Goal: Information Seeking & Learning: Learn about a topic

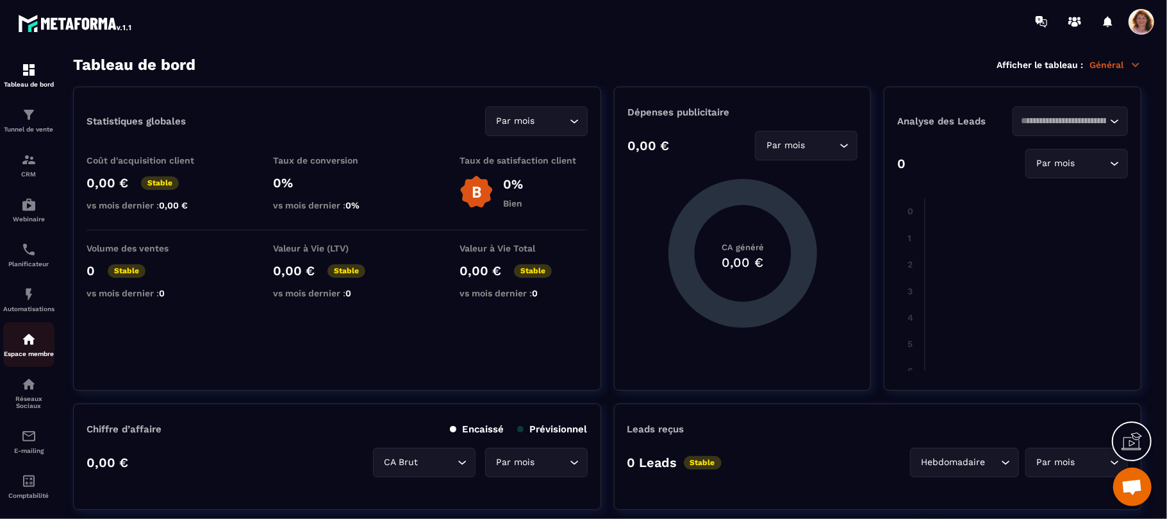
click at [24, 357] on p "Espace membre" at bounding box center [28, 353] width 51 height 7
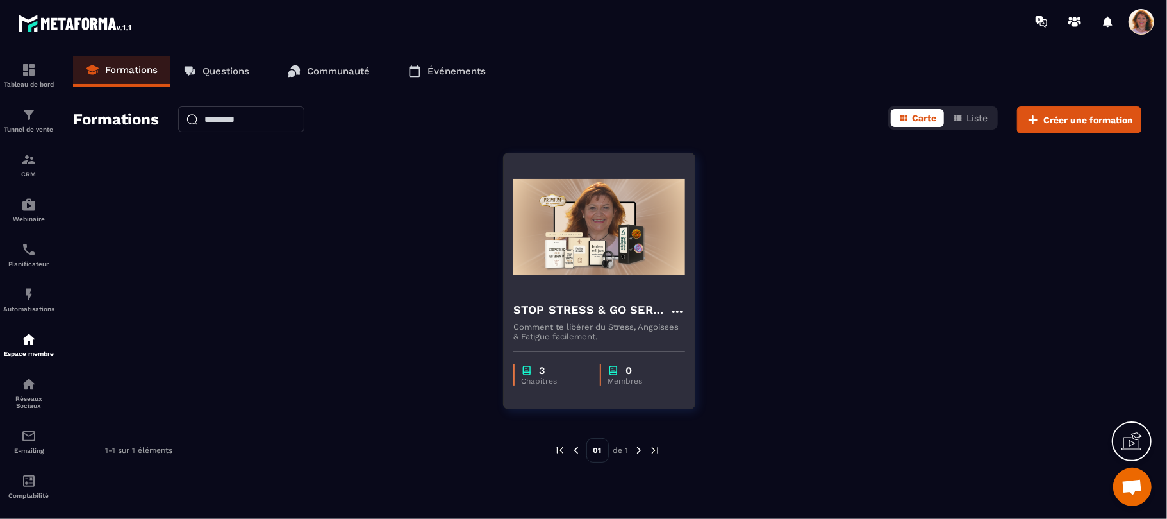
click at [573, 301] on h4 "STOP STRESS & GO SERENITY ©" at bounding box center [591, 310] width 156 height 18
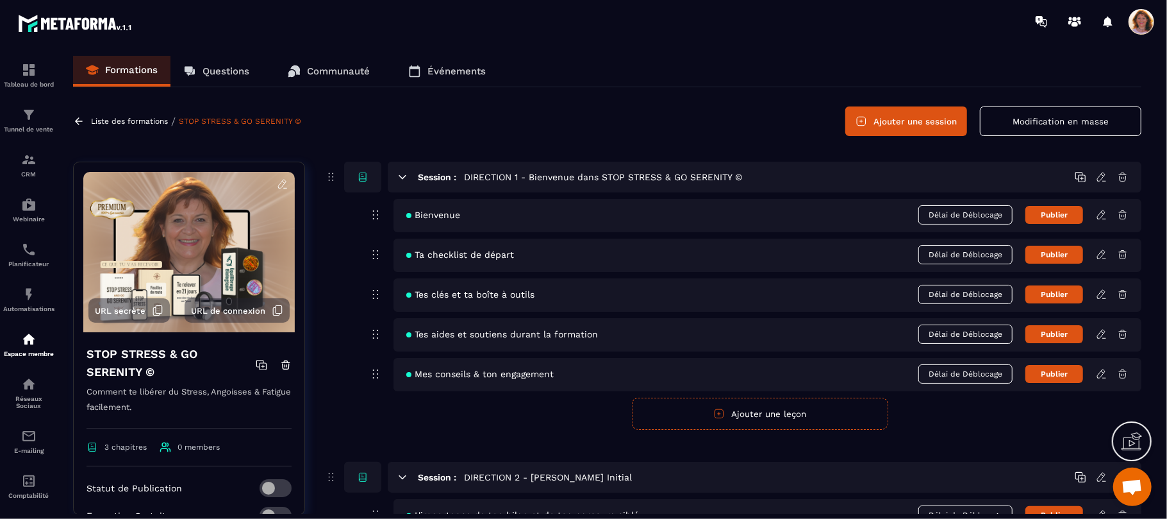
click at [1101, 212] on icon at bounding box center [1101, 214] width 8 height 8
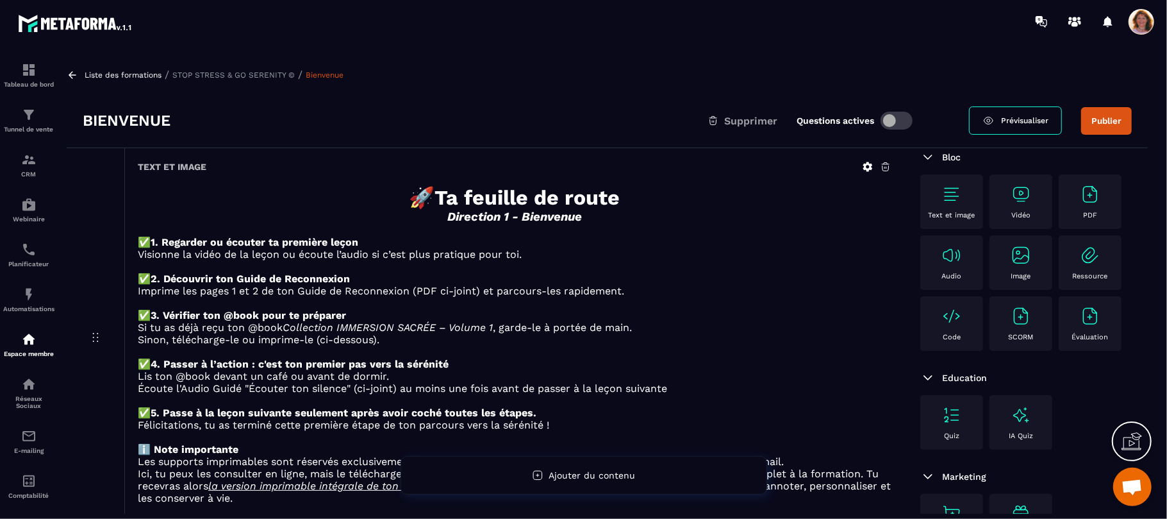
scroll to position [149, 0]
click at [781, 303] on p at bounding box center [515, 303] width 754 height 12
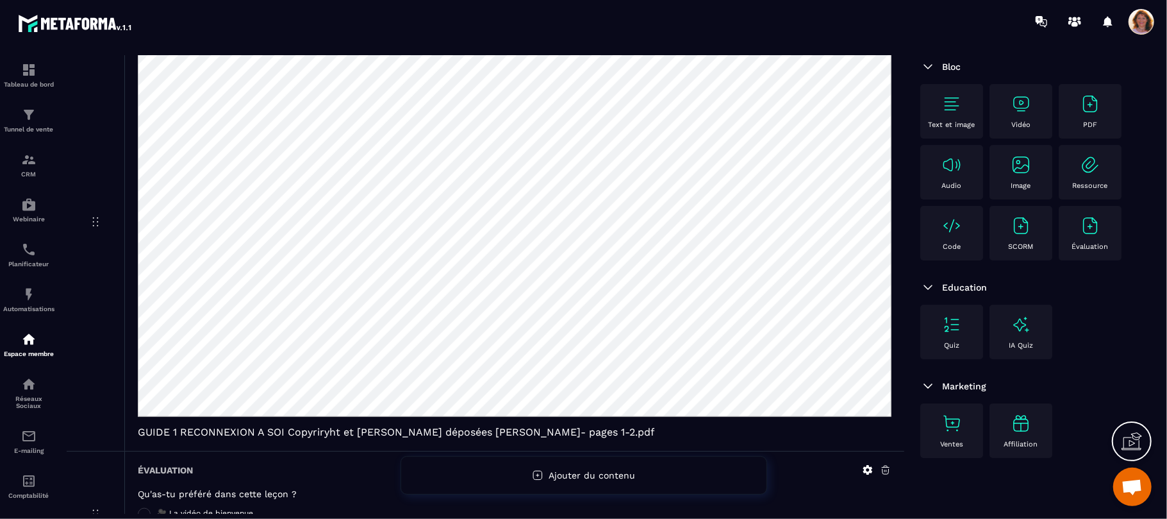
scroll to position [0, 0]
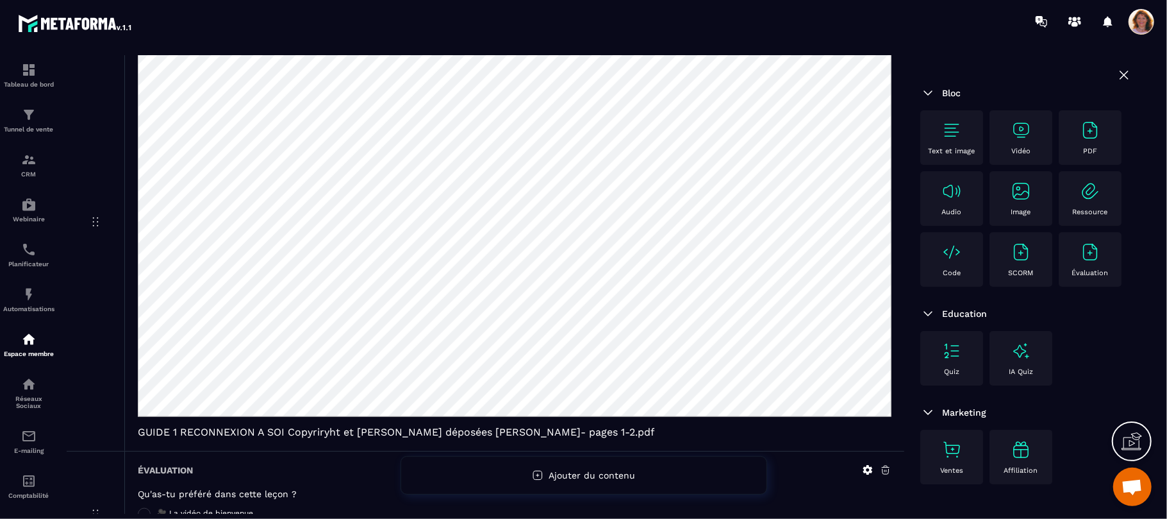
click at [901, 46] on section "Tableau de bord Tunnel de vente CRM Webinaire Planificateur Automatisations Esp…" at bounding box center [583, 284] width 1167 height 483
click at [824, 438] on span "GUIDE 1 RECONNEXION A SOI Copyriryht et [PERSON_NAME] déposées [PERSON_NAME]- p…" at bounding box center [515, 432] width 754 height 12
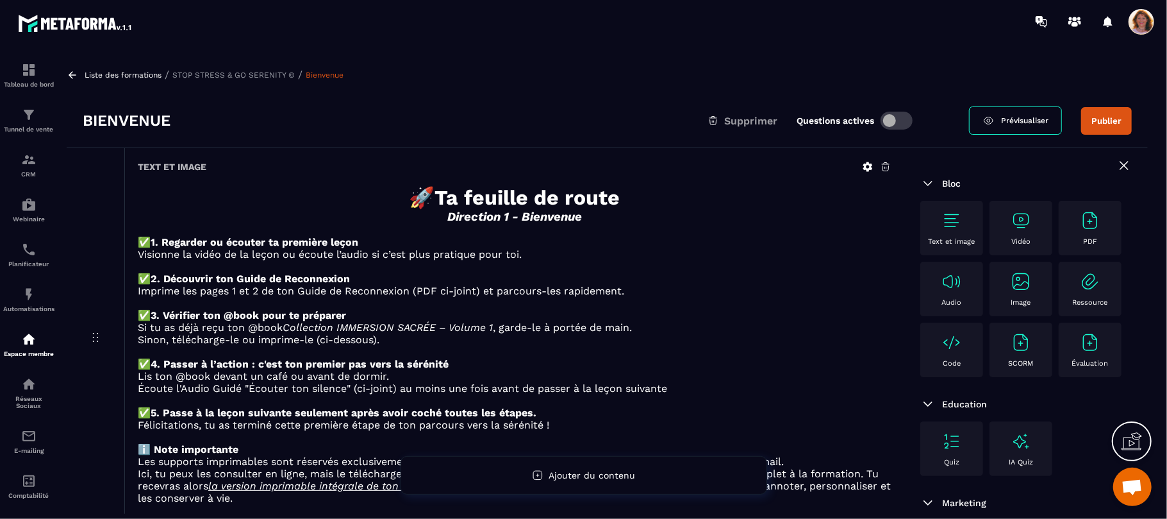
click at [69, 75] on icon at bounding box center [73, 74] width 8 height 7
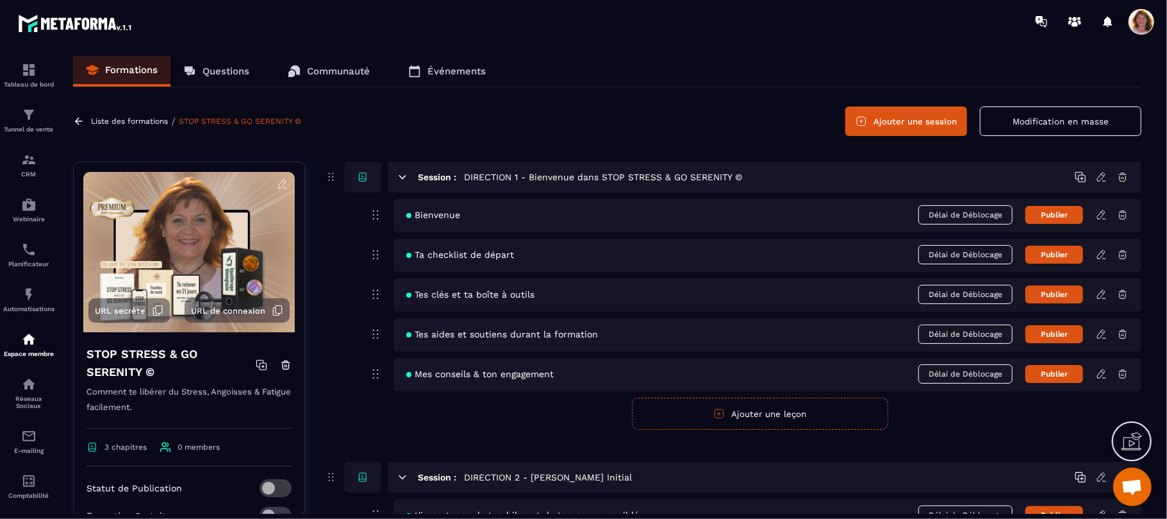
click at [1104, 255] on icon at bounding box center [1102, 255] width 12 height 12
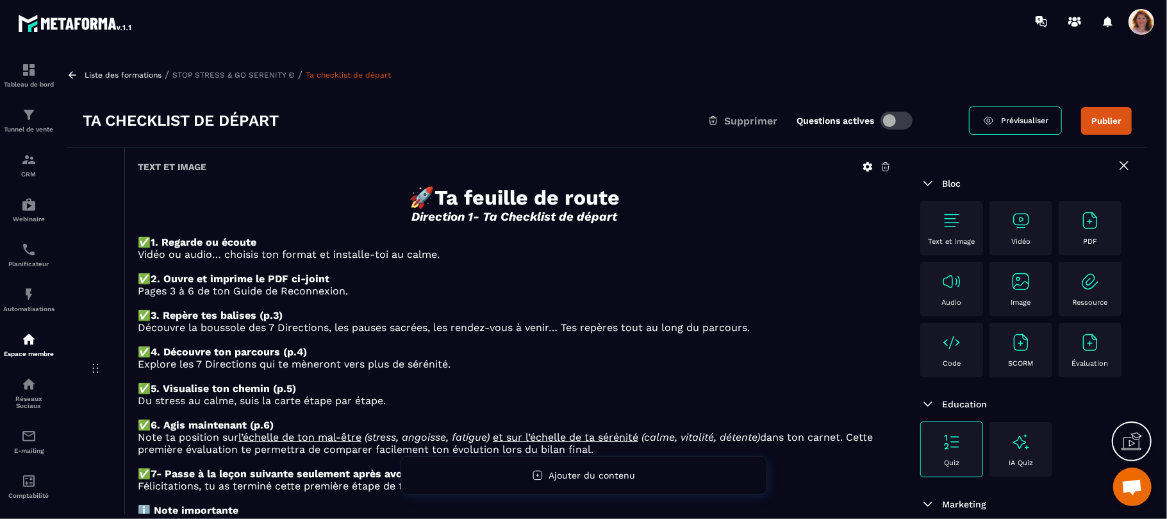
click at [813, 382] on p at bounding box center [515, 376] width 754 height 12
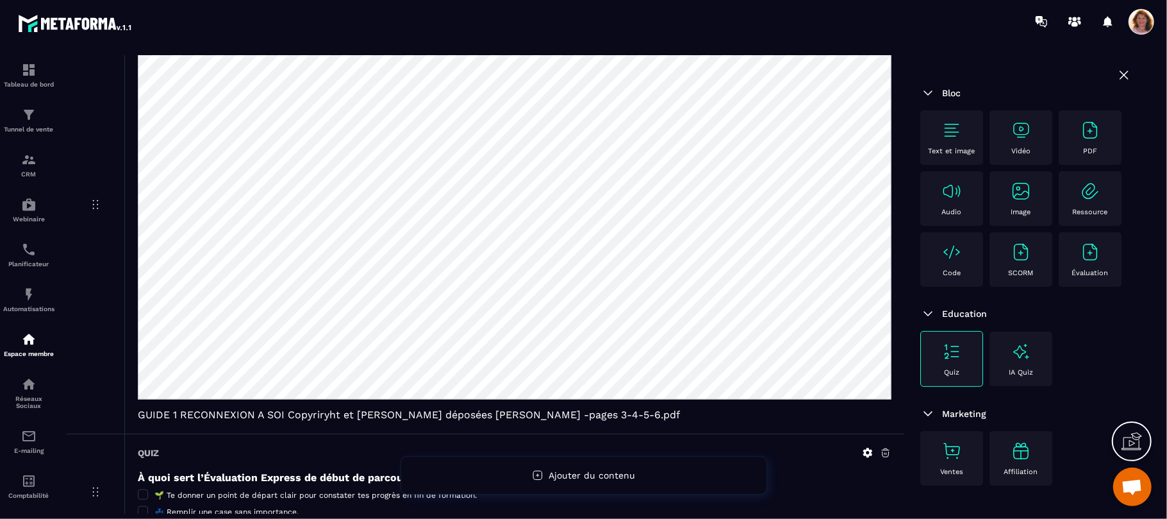
scroll to position [615, 0]
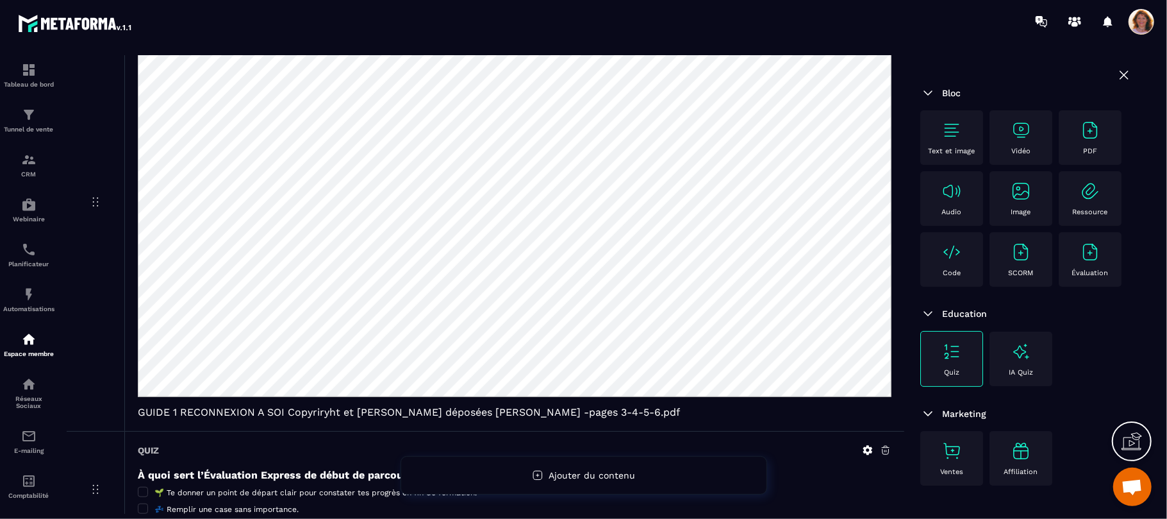
click at [1106, 293] on div "Text et image Vidéo PDF Audio Image Ressource Code SCORM Évaluation" at bounding box center [1026, 201] width 212 height 183
click at [1108, 52] on section "Tableau de bord Tunnel de vente CRM Webinaire Planificateur Automatisations Esp…" at bounding box center [583, 284] width 1167 height 483
click at [831, 418] on span "GUIDE 1 RECONNEXION A SOI Copyriryht et [PERSON_NAME] déposées [PERSON_NAME] -p…" at bounding box center [515, 412] width 754 height 12
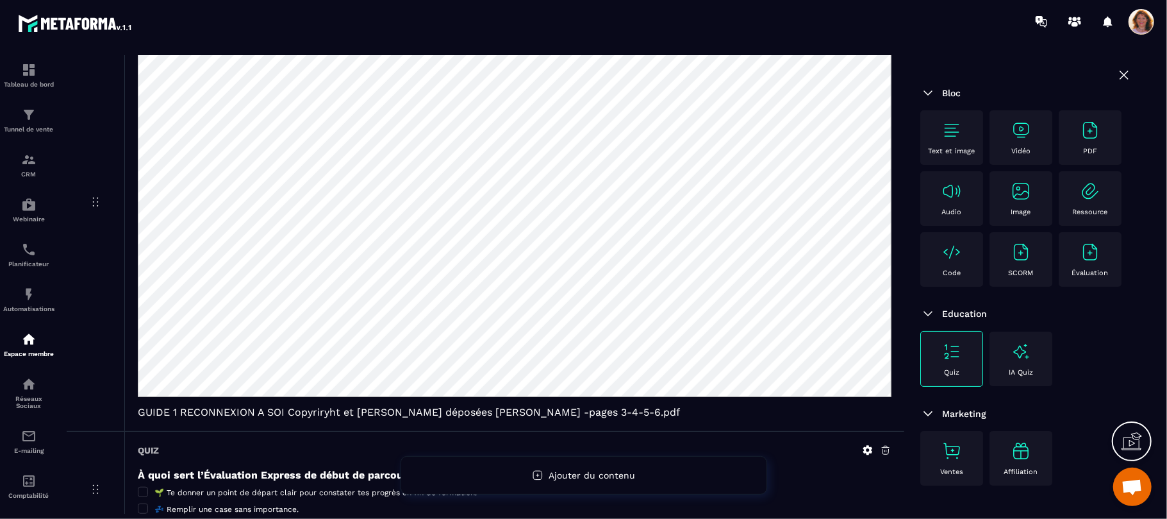
click at [831, 418] on span "GUIDE 1 RECONNEXION A SOI Copyriryht et [PERSON_NAME] déposées [PERSON_NAME] -p…" at bounding box center [515, 412] width 754 height 12
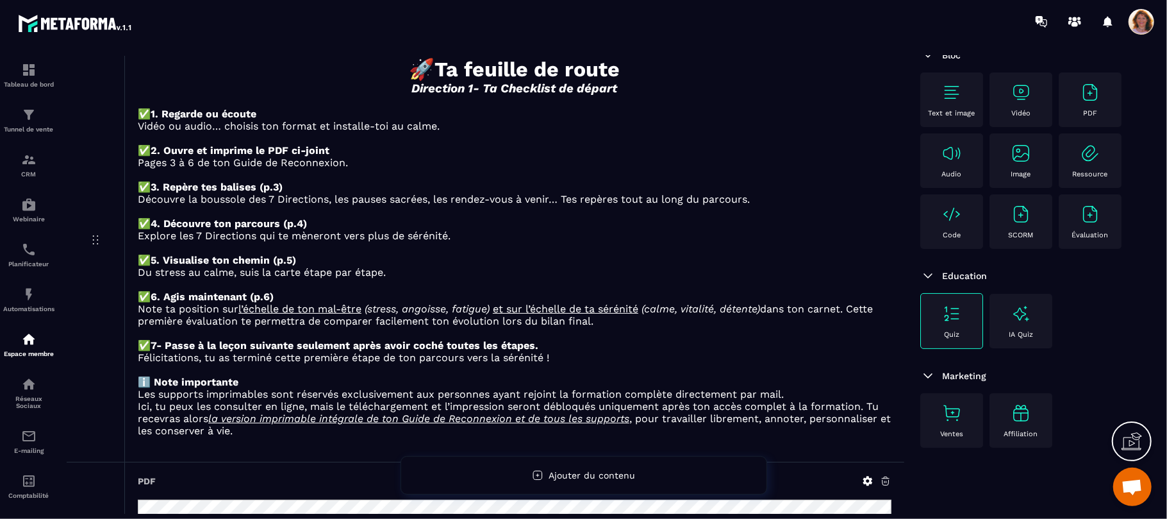
scroll to position [0, 0]
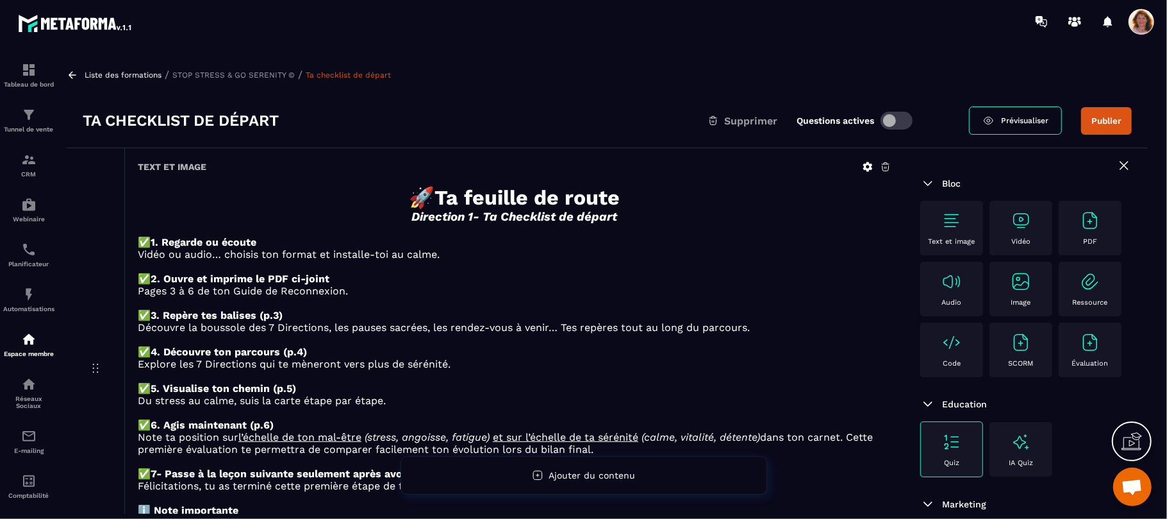
click at [72, 72] on icon at bounding box center [73, 75] width 12 height 12
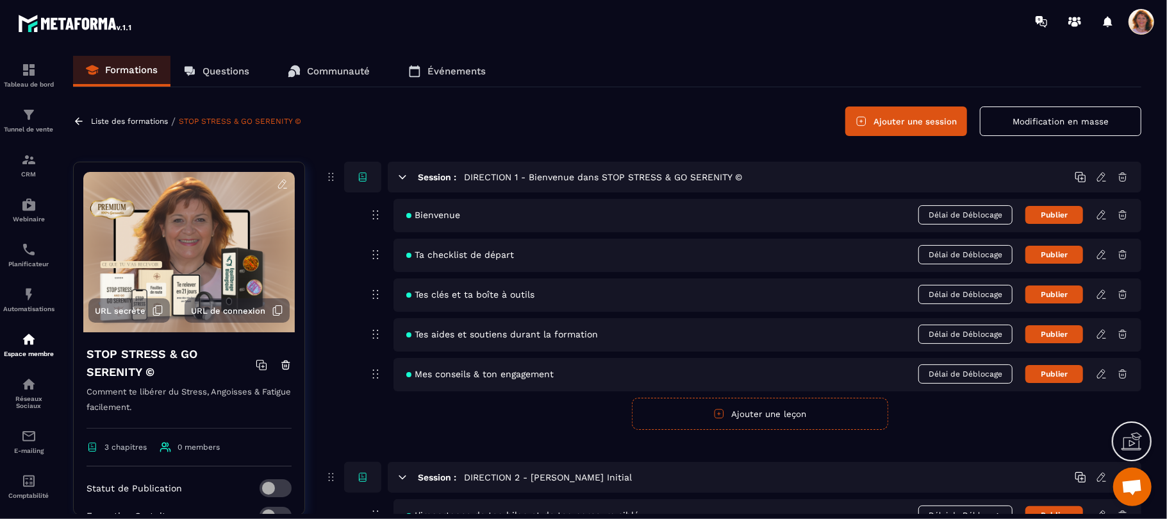
click at [967, 419] on form "Publier Annuler Ajouter une leçon" at bounding box center [759, 413] width 763 height 32
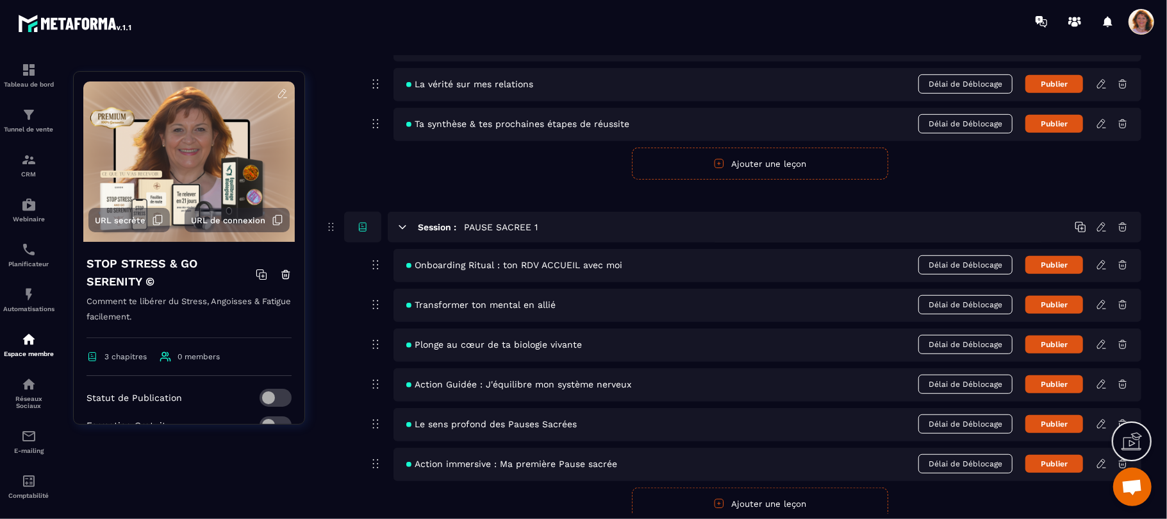
scroll to position [513, 0]
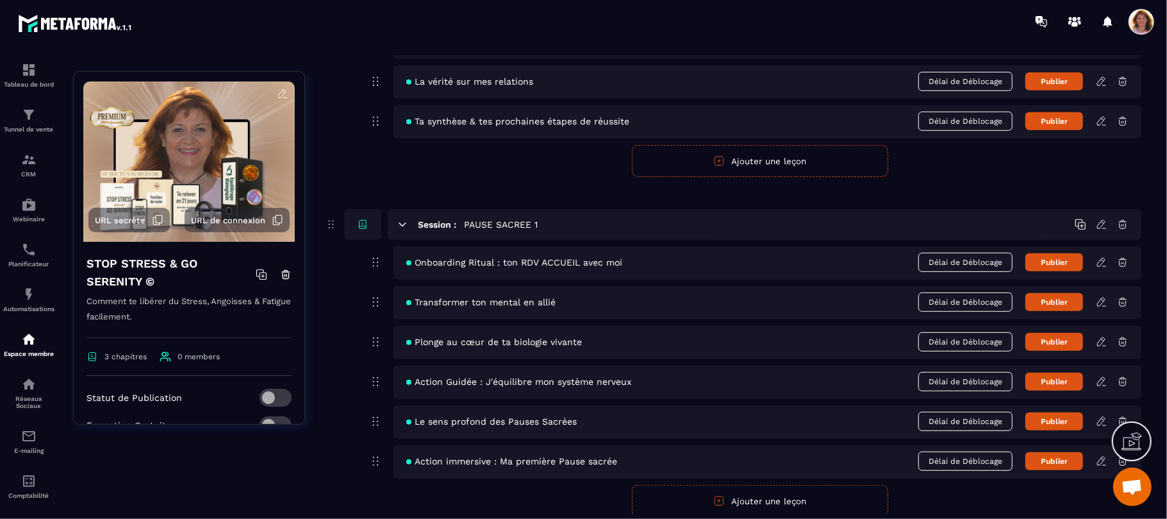
click at [1106, 263] on icon at bounding box center [1102, 262] width 12 height 12
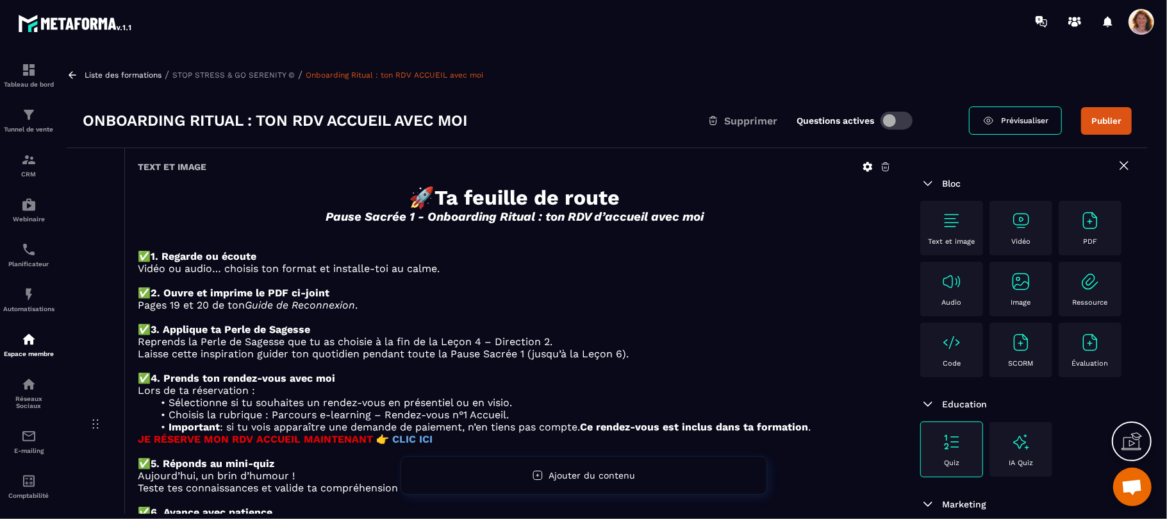
click at [826, 247] on p at bounding box center [515, 244] width 754 height 12
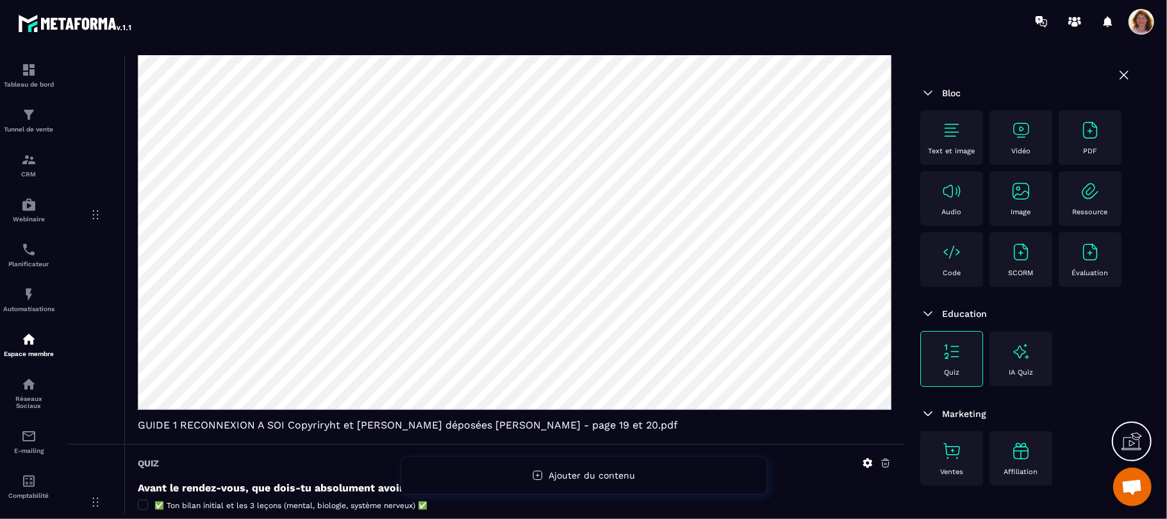
scroll to position [718, 0]
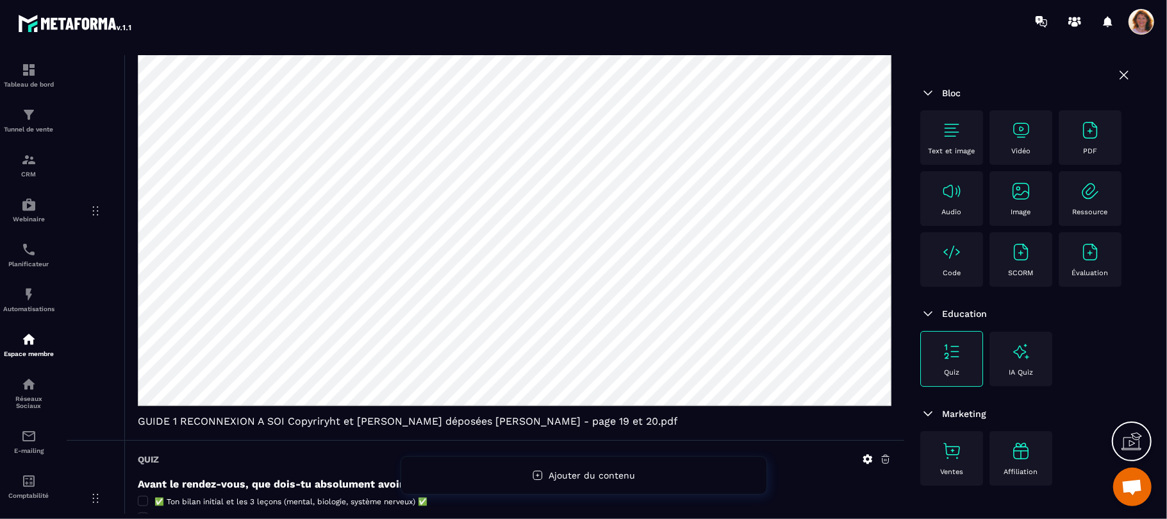
click at [896, 322] on div "PDF GUIDE 1 RECONNEXION A SOI Copyriryht et [PERSON_NAME] déposées [PERSON_NAME…" at bounding box center [514, 212] width 780 height 456
click at [869, 427] on span "GUIDE 1 RECONNEXION A SOI Copyriryht et [PERSON_NAME] déposées [PERSON_NAME] - …" at bounding box center [515, 421] width 754 height 12
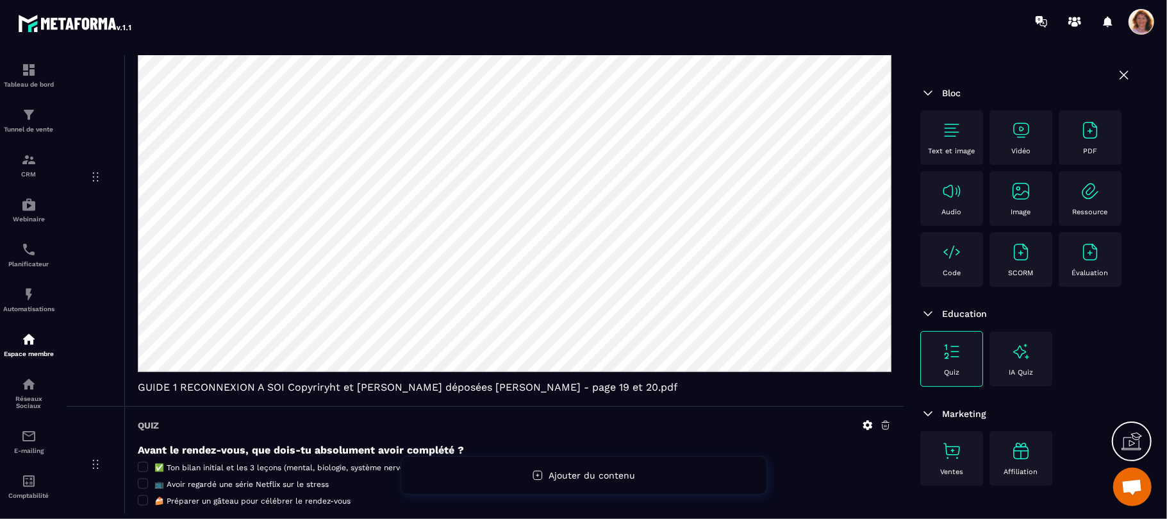
scroll to position [840, 0]
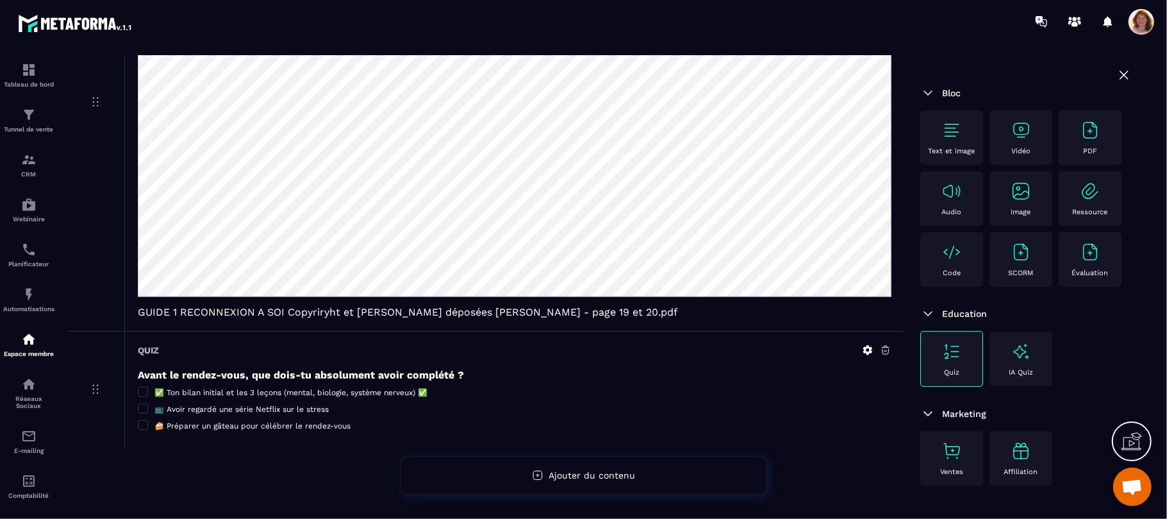
click at [774, 401] on div "Avant le rendez-vous, que dois-tu absolument avoir complété ? ✅ Ton bilan initi…" at bounding box center [515, 400] width 754 height 62
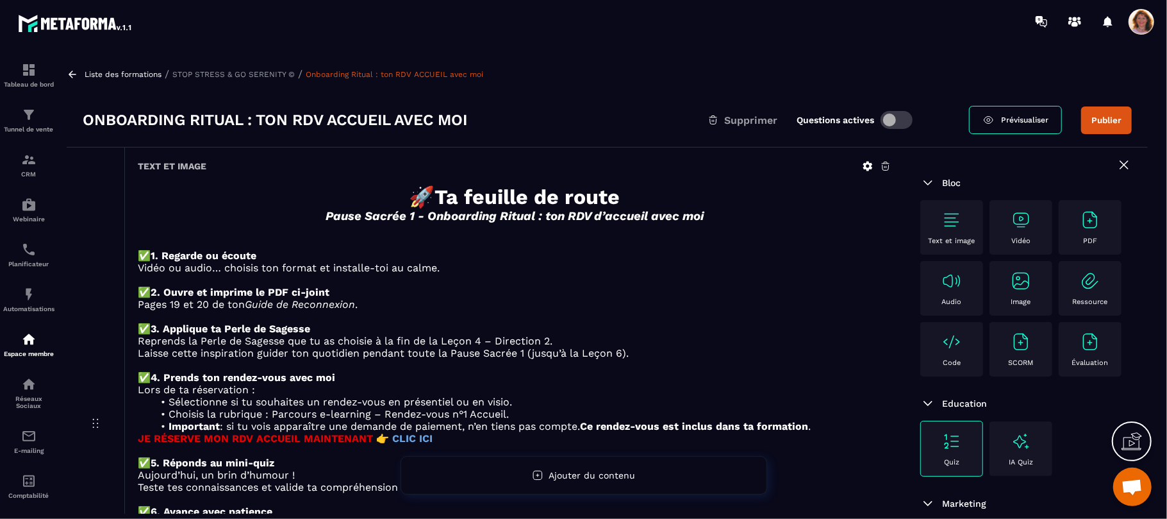
scroll to position [0, 0]
click at [71, 75] on icon at bounding box center [73, 75] width 12 height 12
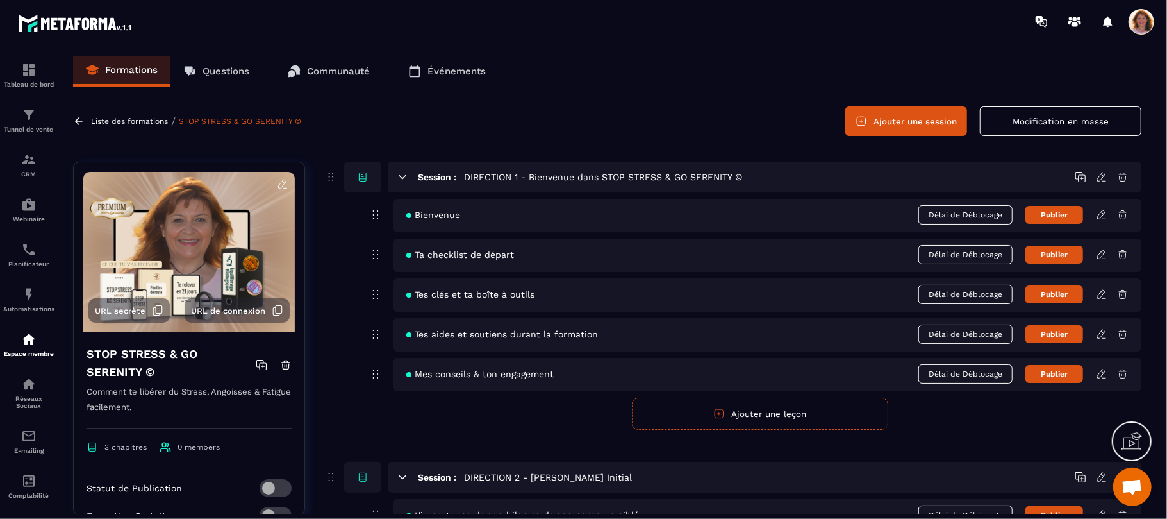
click at [1052, 429] on form "Publier Annuler Ajouter une leçon" at bounding box center [759, 413] width 763 height 32
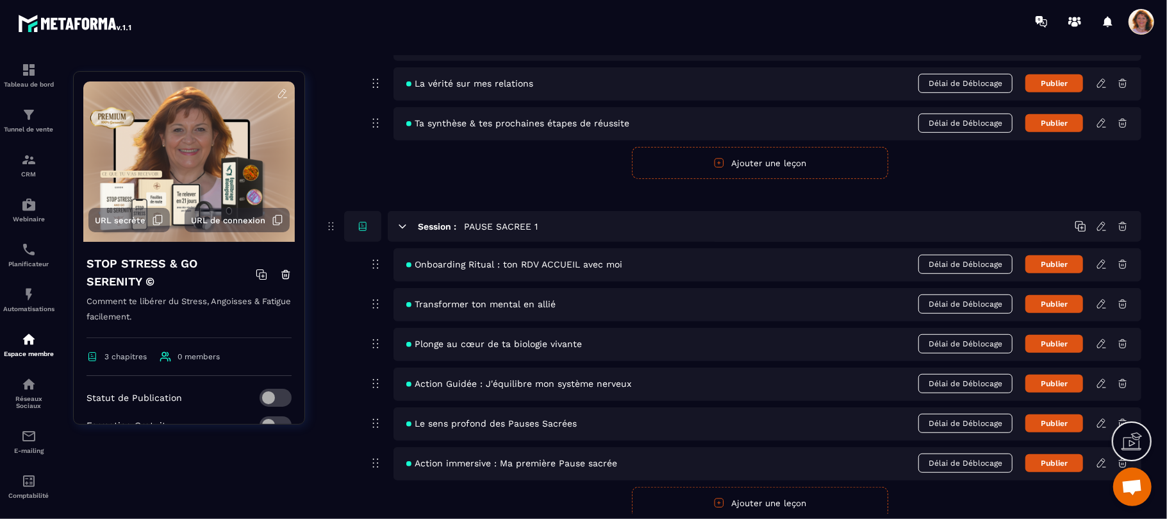
scroll to position [513, 0]
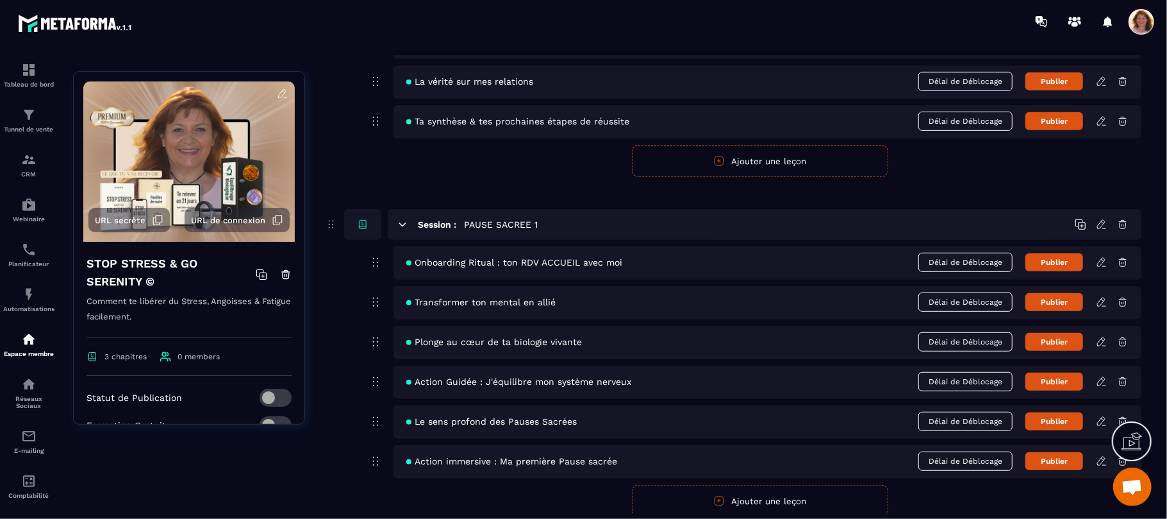
click at [1101, 304] on icon at bounding box center [1102, 302] width 12 height 12
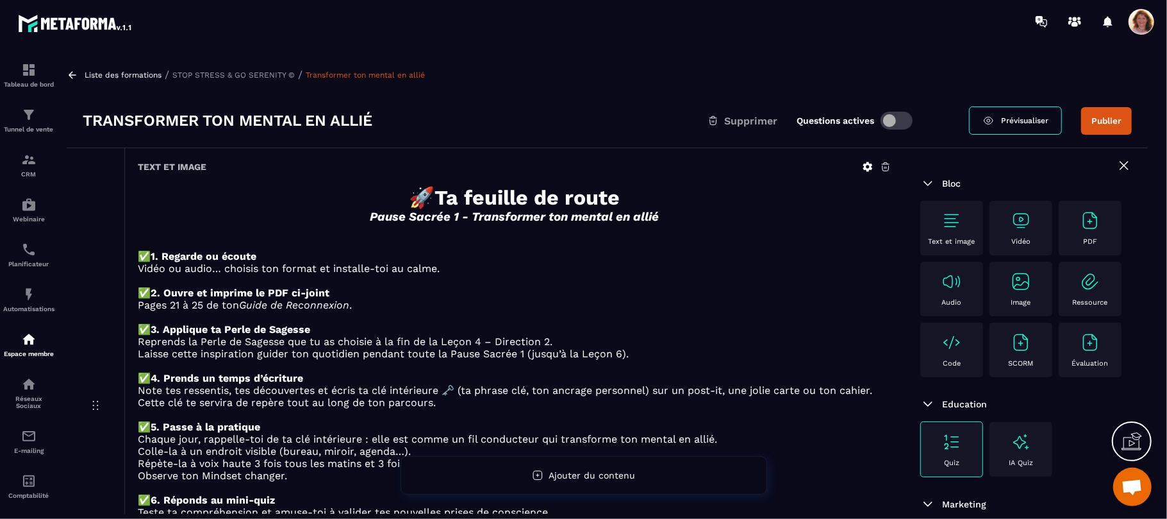
click at [791, 262] on p "✅ 1. Regarde ou écoute" at bounding box center [515, 256] width 754 height 12
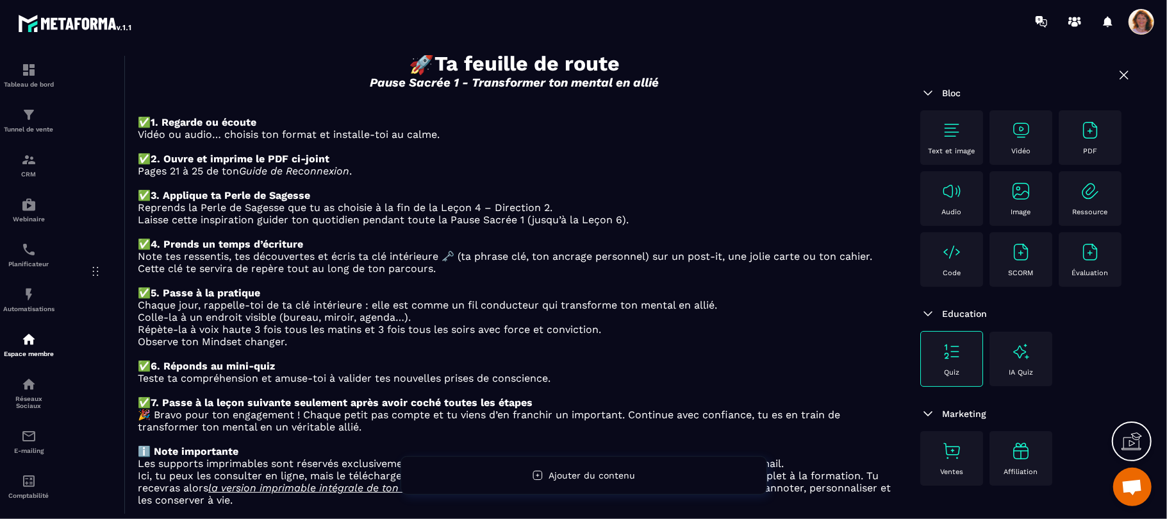
scroll to position [137, 0]
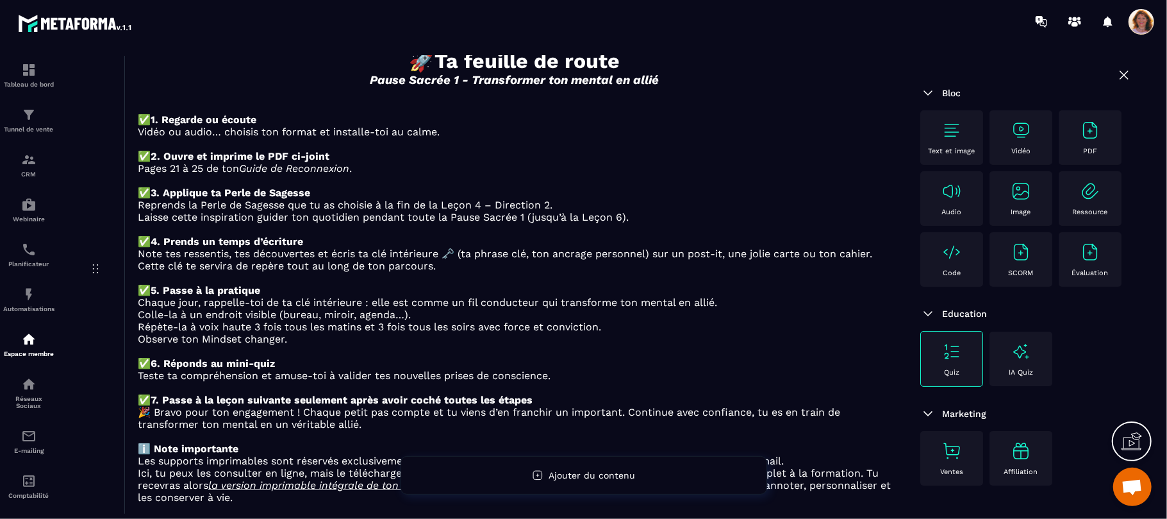
click at [778, 365] on p "✅ 6. Réponds au mini-quiz" at bounding box center [515, 363] width 754 height 12
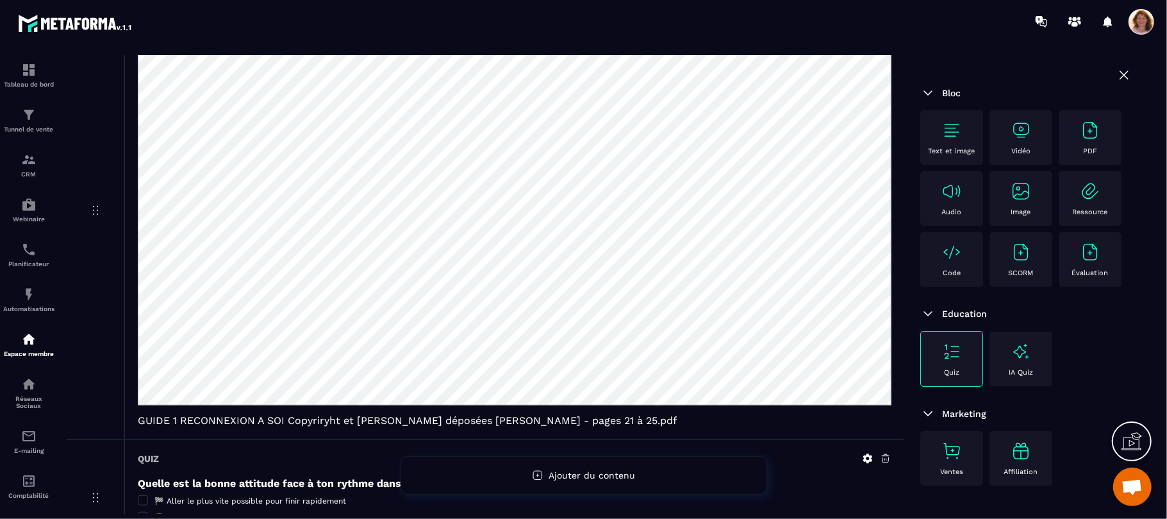
scroll to position [683, 0]
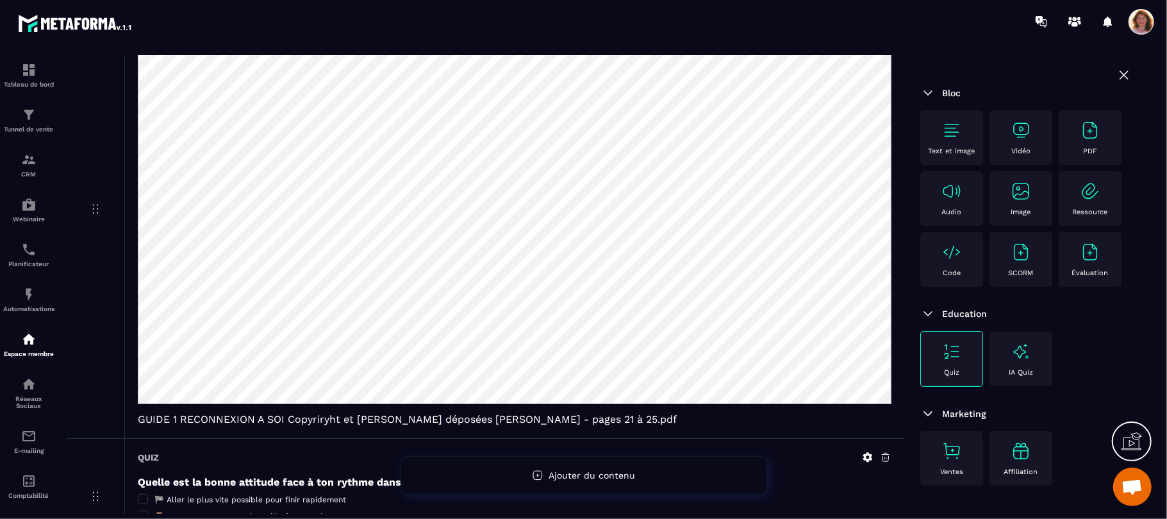
click at [790, 425] on span "GUIDE 1 RECONNEXION A SOI Copyriryht et [PERSON_NAME] déposées [PERSON_NAME] - …" at bounding box center [515, 419] width 754 height 12
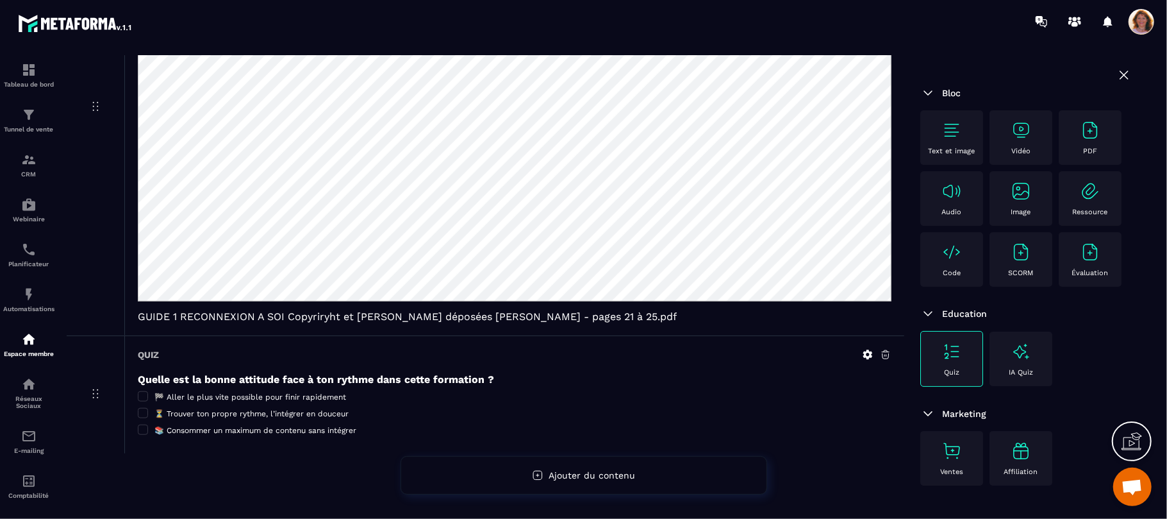
scroll to position [803, 0]
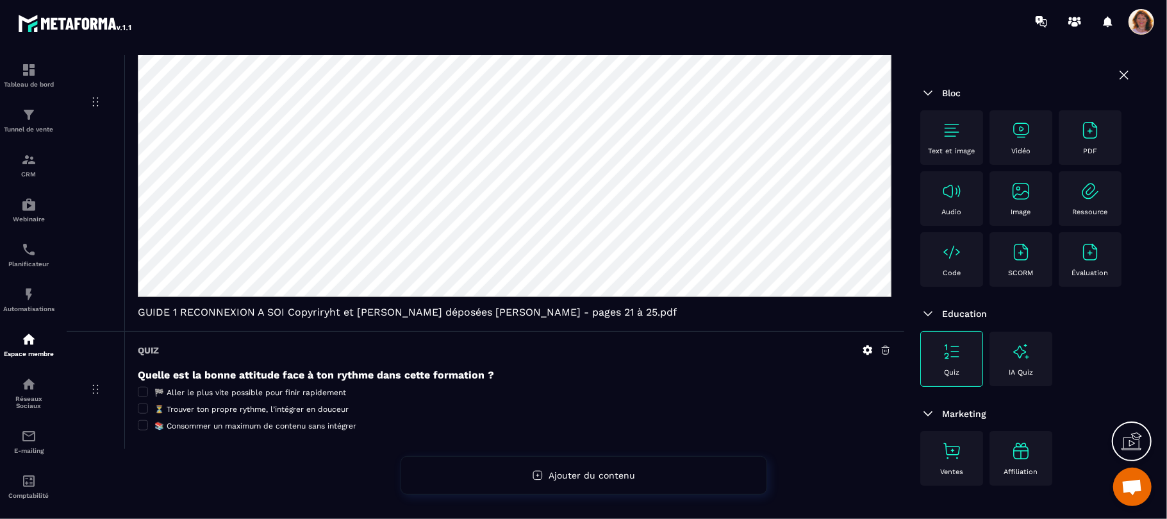
click at [795, 426] on div "📚 Consommer un maximum de contenu sans intégrer" at bounding box center [515, 426] width 754 height 10
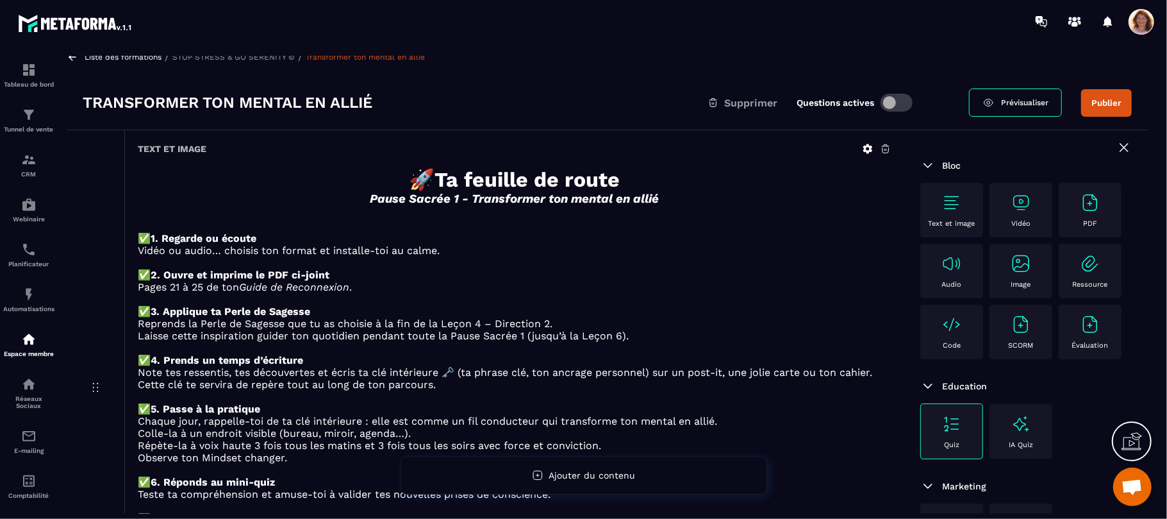
scroll to position [0, 0]
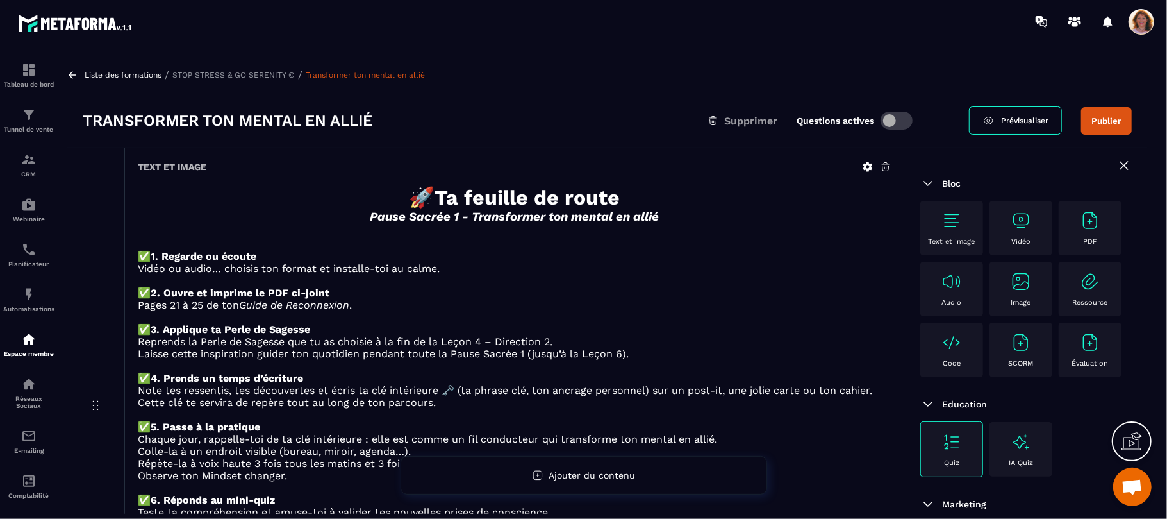
click at [73, 72] on icon at bounding box center [73, 75] width 12 height 12
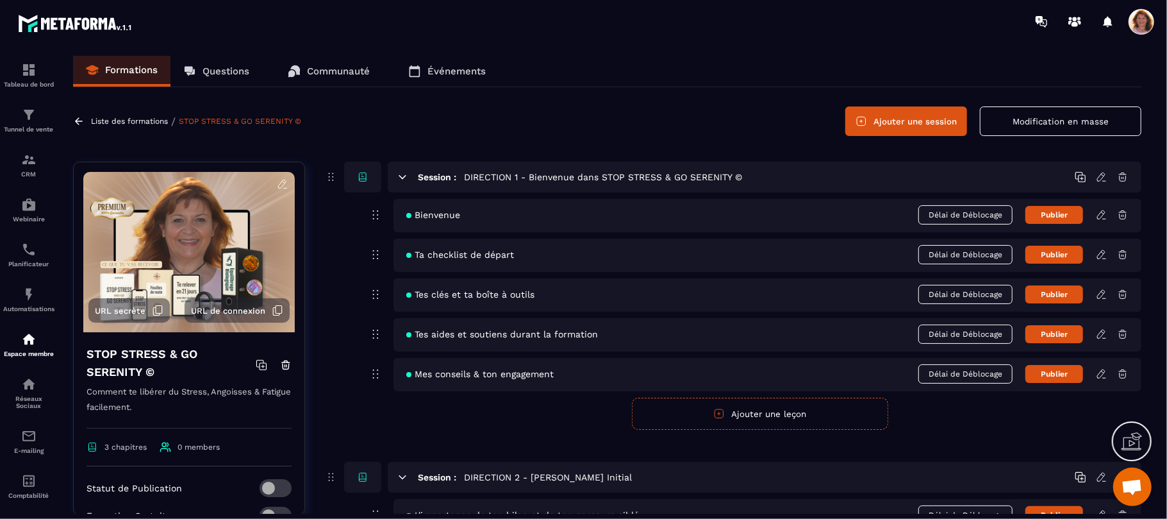
click at [1162, 232] on section "Tableau de bord Tunnel de vente CRM Webinaire Planificateur Automatisations Esp…" at bounding box center [583, 284] width 1167 height 483
click at [1160, 308] on section "Tableau de bord Tunnel de vente CRM Webinaire Planificateur Automatisations Esp…" at bounding box center [583, 284] width 1167 height 483
click at [1015, 426] on form "Publier Annuler Ajouter une leçon" at bounding box center [759, 413] width 763 height 32
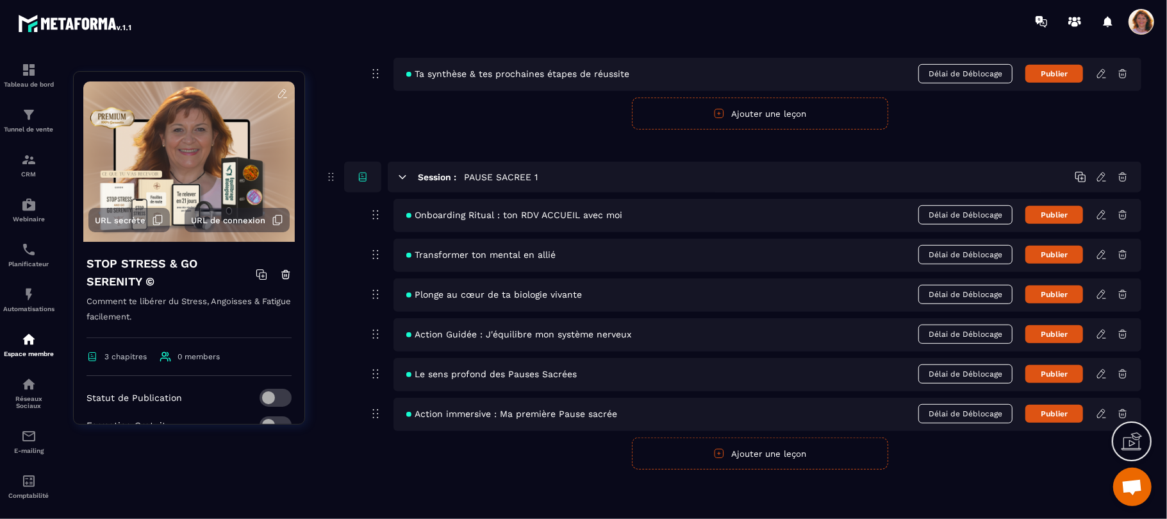
scroll to position [562, 0]
click at [1101, 254] on icon at bounding box center [1102, 254] width 12 height 12
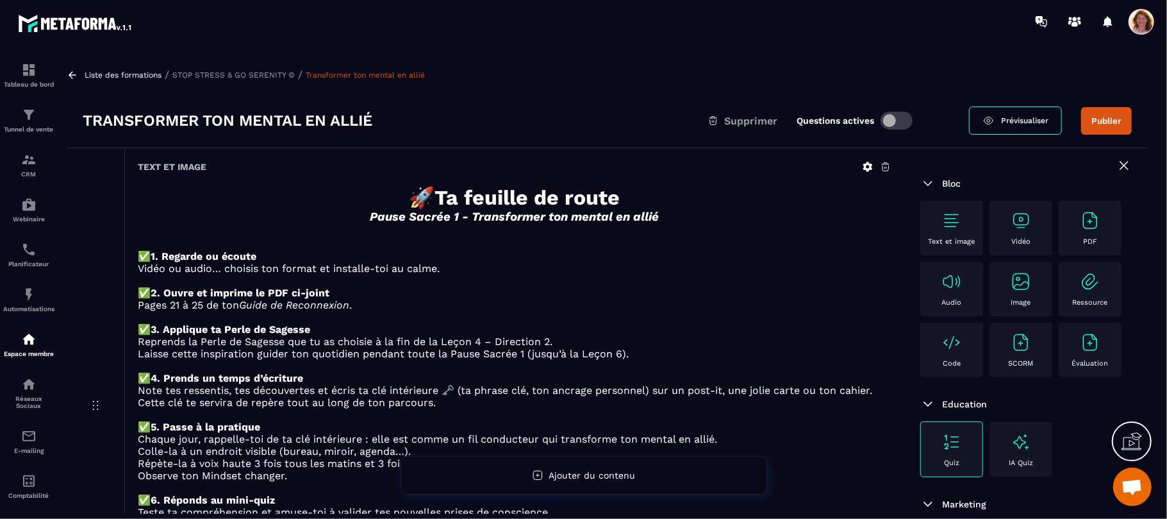
click at [813, 298] on p "✅ 2. Ouvre et imprime le PDF ci-joint" at bounding box center [515, 293] width 754 height 12
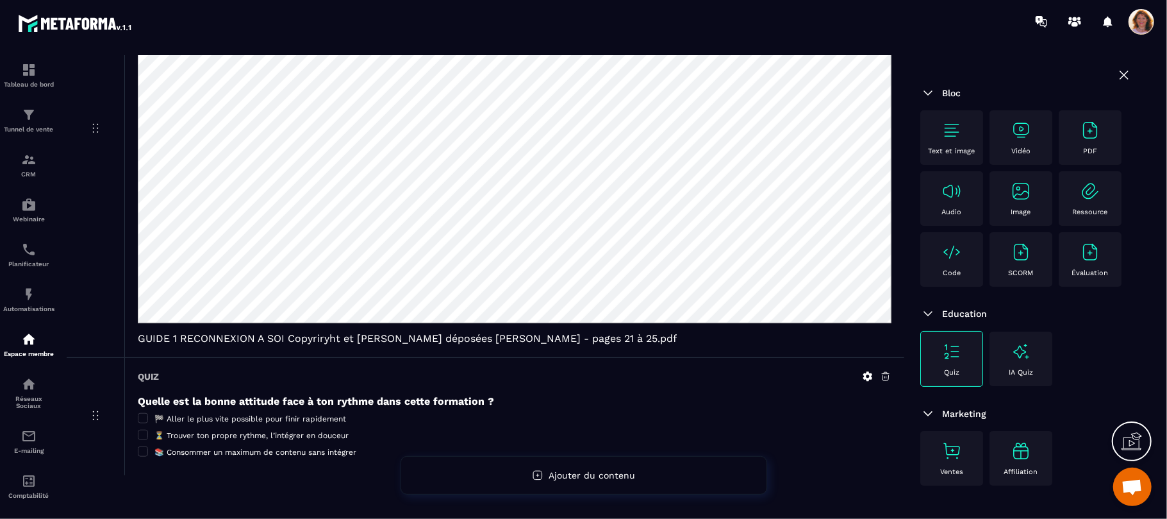
scroll to position [803, 0]
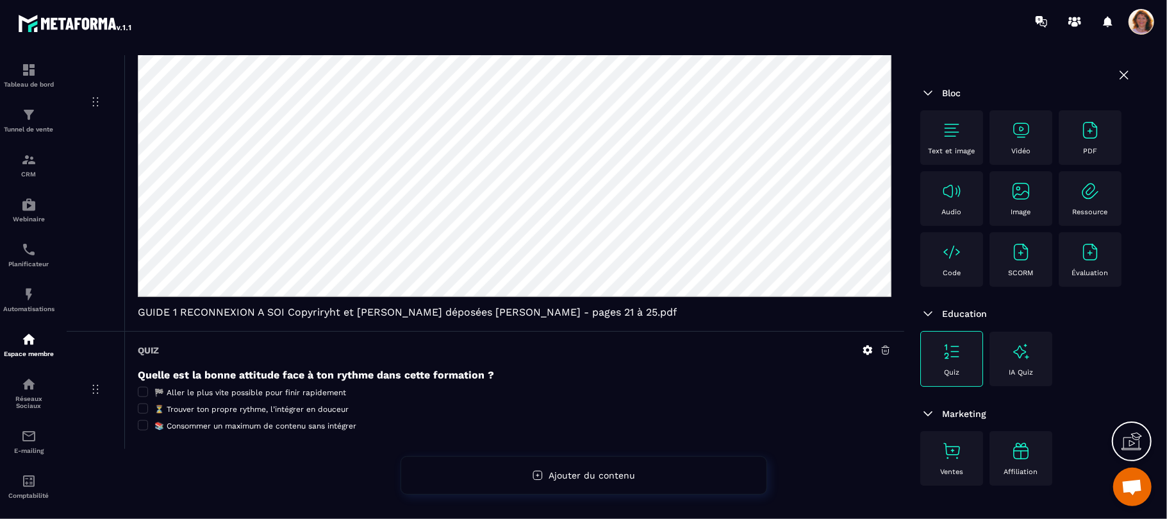
drag, startPoint x: 231, startPoint y: 381, endPoint x: 533, endPoint y: 429, distance: 305.7
click at [533, 429] on div "📚 Consommer un maximum de contenu sans intégrer" at bounding box center [515, 426] width 754 height 10
click at [697, 376] on h5 "Quelle est la bonne attitude face à ton rythme dans cette formation ?" at bounding box center [515, 375] width 754 height 12
